Goal: Information Seeking & Learning: Learn about a topic

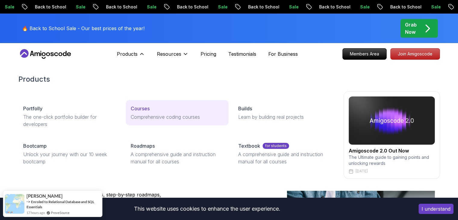
click at [140, 107] on p "Courses" at bounding box center [140, 108] width 19 height 7
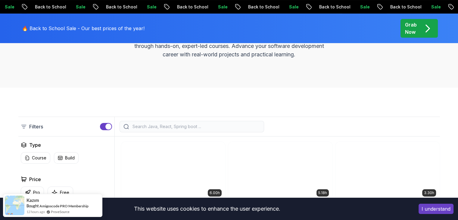
scroll to position [143, 0]
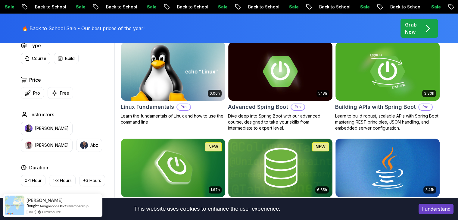
scroll to position [188, 0]
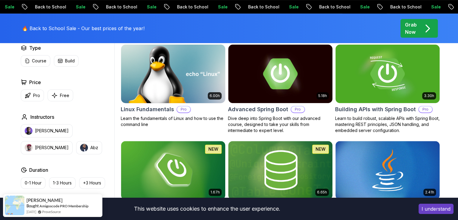
click at [173, 75] on img at bounding box center [172, 73] width 109 height 61
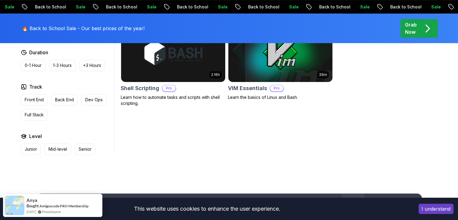
scroll to position [260, 0]
